Goal: Navigation & Orientation: Find specific page/section

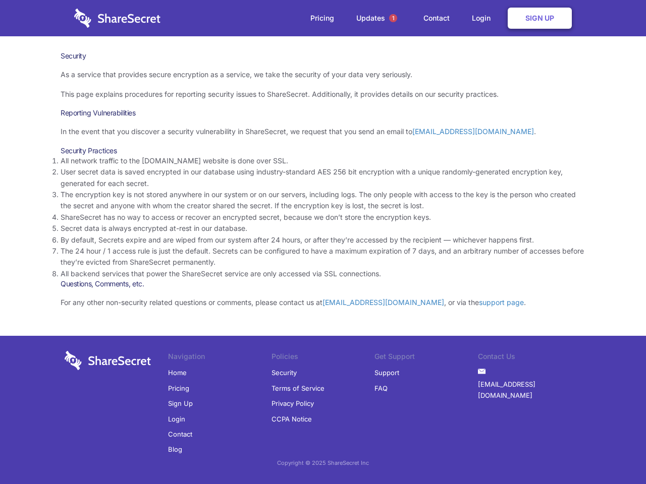
click at [323, 242] on li "By default, Secrets expire and are wiped from our system after 24 hours, or aft…" at bounding box center [323, 240] width 525 height 11
click at [393, 18] on span "1" at bounding box center [393, 18] width 8 height 8
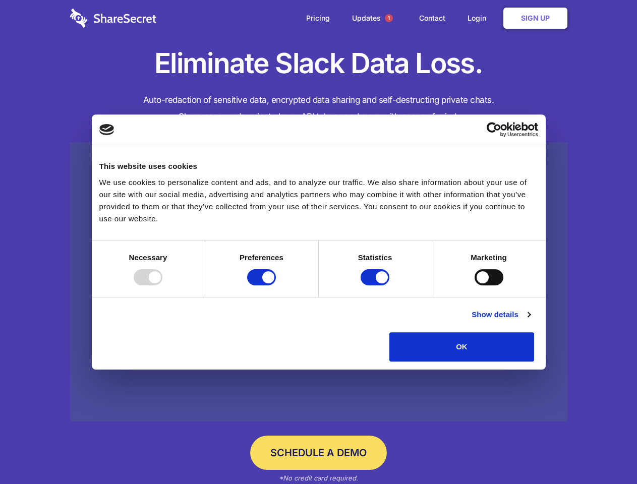
click at [163, 286] on div at bounding box center [148, 277] width 29 height 16
click at [276, 286] on input "Preferences" at bounding box center [261, 277] width 29 height 16
checkbox input "false"
click at [376, 286] on input "Statistics" at bounding box center [375, 277] width 29 height 16
checkbox input "false"
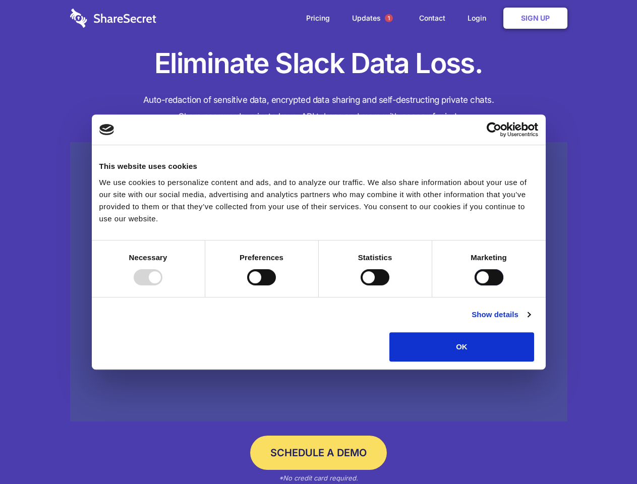
click at [475, 286] on input "Marketing" at bounding box center [489, 277] width 29 height 16
checkbox input "true"
click at [530, 321] on link "Show details" at bounding box center [501, 315] width 59 height 12
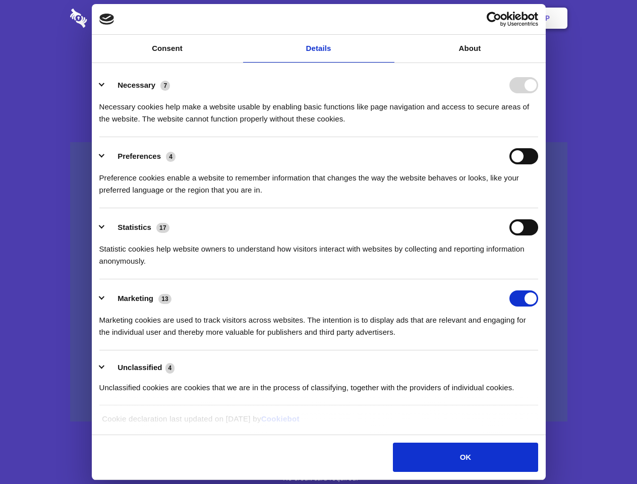
click at [538, 267] on div "Statistic cookies help website owners to understand how visitors interact with …" at bounding box center [318, 252] width 439 height 32
click at [389, 18] on span "1" at bounding box center [389, 18] width 8 height 8
